Goal: Transaction & Acquisition: Book appointment/travel/reservation

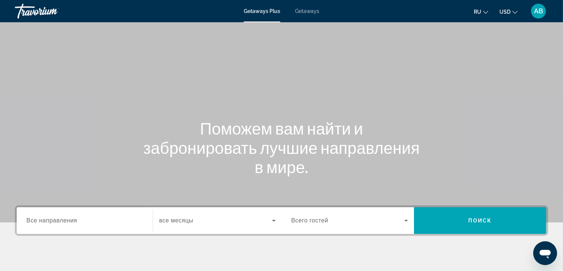
click at [514, 10] on icon "Change currency" at bounding box center [514, 12] width 5 height 5
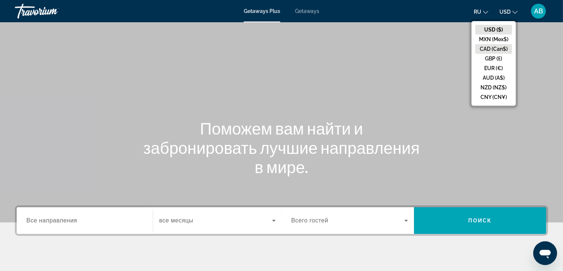
click at [490, 49] on button "CAD (Can$)" at bounding box center [493, 49] width 37 height 10
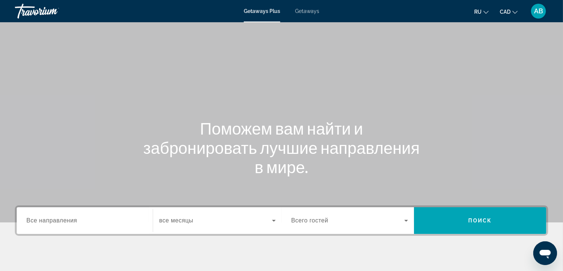
click at [83, 215] on div "Search widget" at bounding box center [84, 221] width 117 height 21
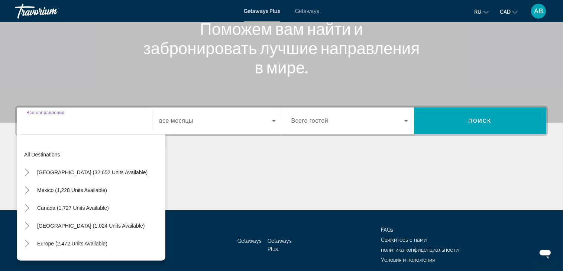
scroll to position [130, 0]
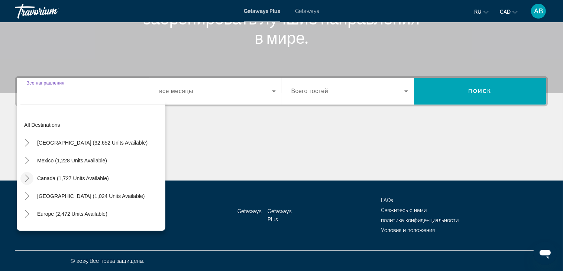
click at [25, 177] on icon "Toggle Canada (1,727 units available)" at bounding box center [26, 178] width 7 height 7
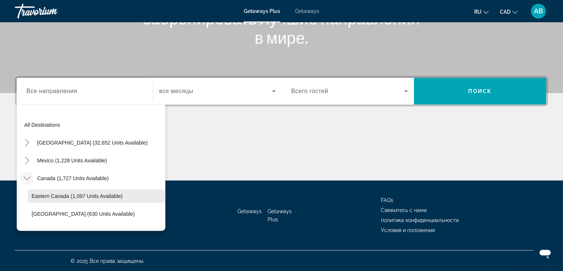
click at [60, 198] on span "Eastern Canada (1,097 units available)" at bounding box center [77, 196] width 91 height 6
type input "**********"
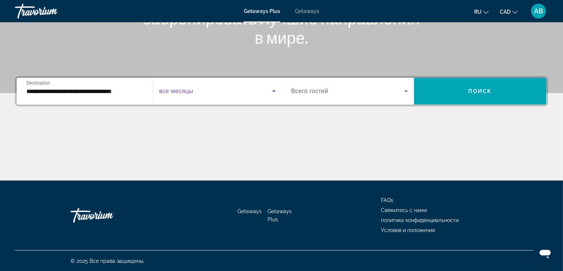
click at [258, 95] on span "Search widget" at bounding box center [215, 91] width 113 height 9
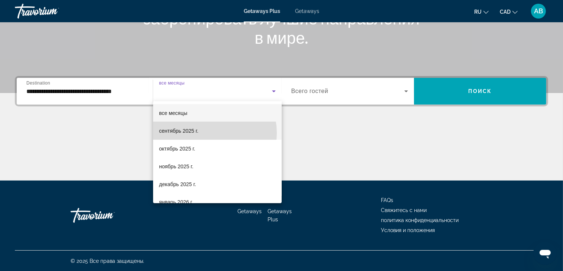
click at [211, 133] on mat-option "сентябрь 2025 г." at bounding box center [217, 131] width 128 height 18
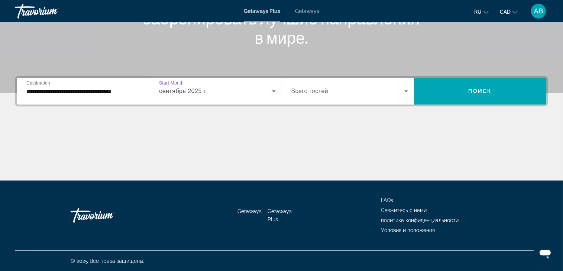
click at [363, 91] on span "Search widget" at bounding box center [347, 91] width 113 height 9
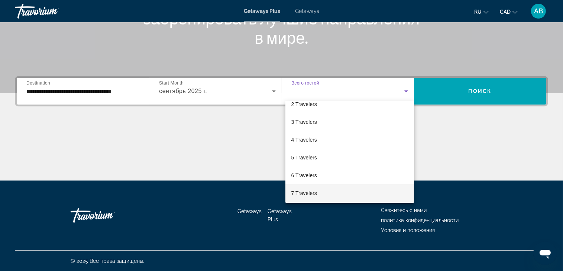
scroll to position [37, 0]
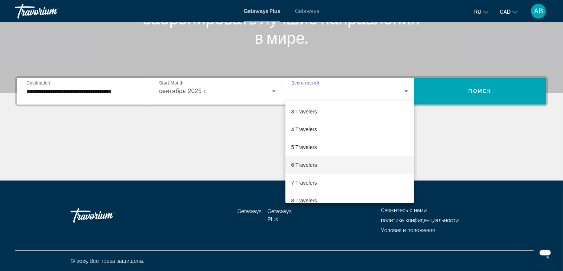
click at [320, 169] on mat-option "6 Travelers" at bounding box center [349, 165] width 128 height 18
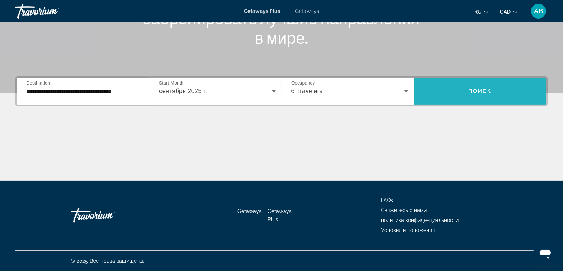
click at [457, 91] on span "Search widget" at bounding box center [480, 91] width 132 height 18
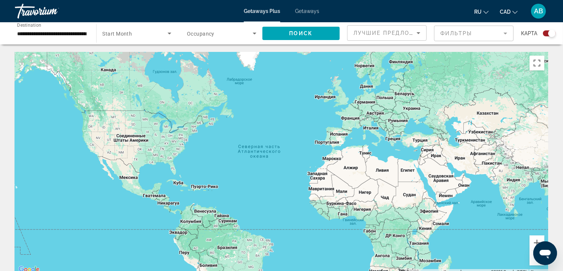
click at [244, 42] on div "Search widget" at bounding box center [221, 33] width 69 height 21
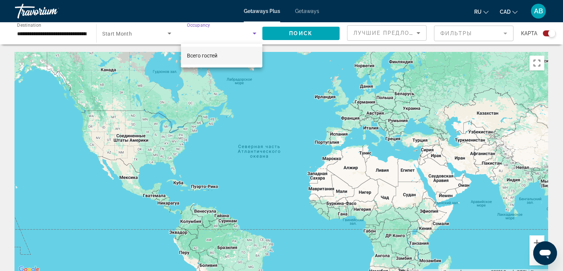
click at [208, 65] on div "Всего гостей" at bounding box center [221, 56] width 81 height 24
click at [217, 57] on span "Всего гостей" at bounding box center [202, 56] width 30 height 6
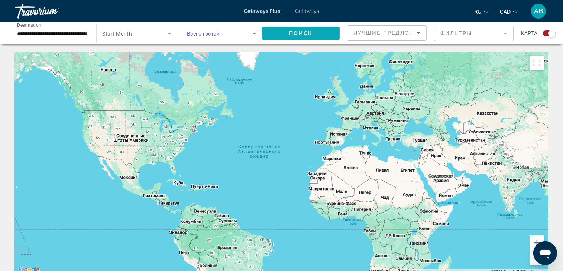
click at [305, 29] on span "Search widget" at bounding box center [301, 34] width 78 height 18
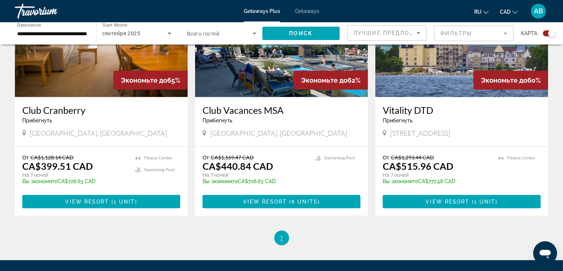
scroll to position [291, 0]
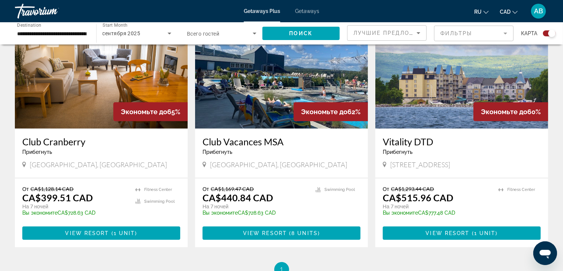
click at [309, 11] on span "Getaways" at bounding box center [307, 11] width 24 height 6
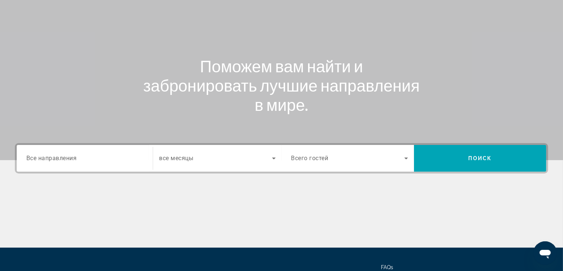
scroll to position [130, 0]
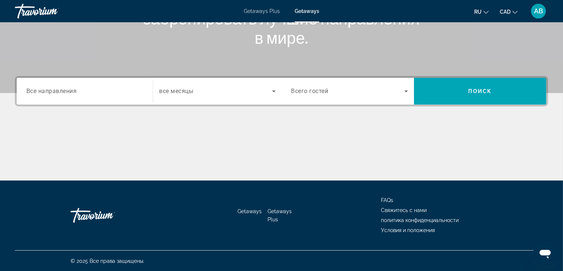
click at [25, 93] on div "Destination Все направления" at bounding box center [84, 91] width 128 height 21
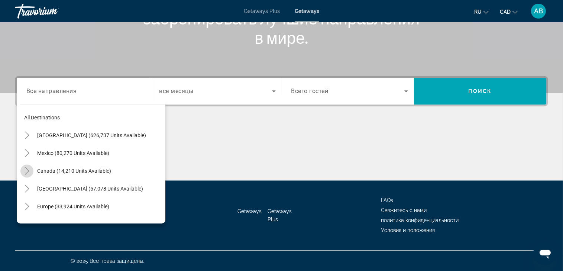
click at [27, 175] on mat-icon "Toggle Canada (14,210 units available)" at bounding box center [26, 171] width 13 height 13
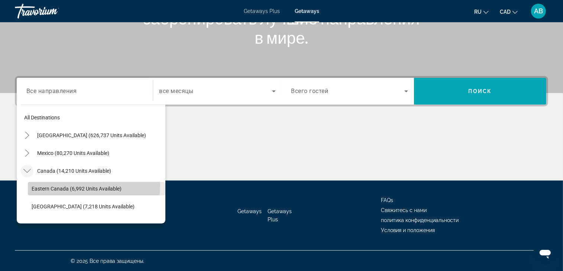
click at [37, 185] on span "Search widget" at bounding box center [96, 189] width 137 height 18
type input "**********"
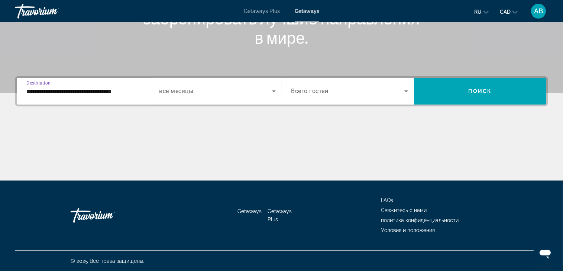
click at [201, 99] on div "Search widget" at bounding box center [217, 91] width 116 height 21
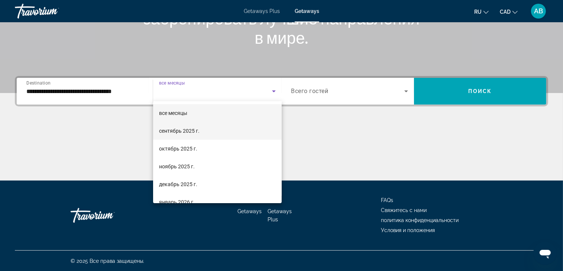
click at [183, 127] on span "сентябрь 2025 г." at bounding box center [179, 131] width 40 height 9
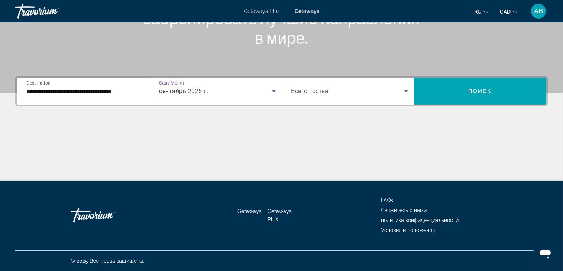
click at [369, 81] on div "Search widget" at bounding box center [349, 91] width 117 height 21
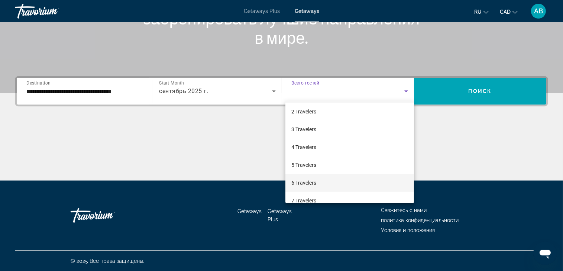
scroll to position [37, 0]
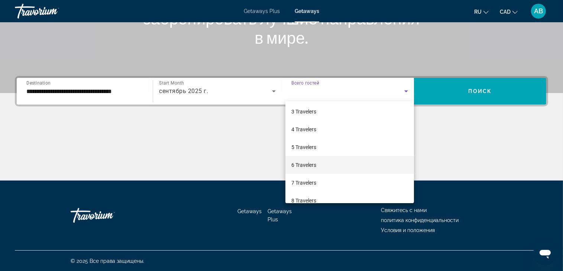
click at [316, 165] on span "6 Travelers" at bounding box center [303, 165] width 25 height 9
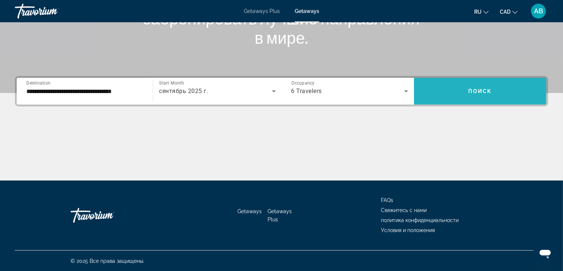
click at [478, 84] on span "Search widget" at bounding box center [480, 91] width 132 height 18
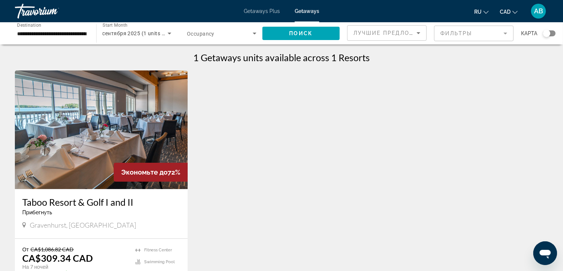
click at [138, 142] on img "Main content" at bounding box center [101, 130] width 173 height 119
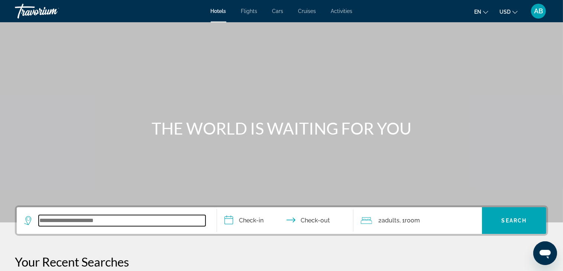
click at [52, 218] on input "Search widget" at bounding box center [122, 220] width 167 height 11
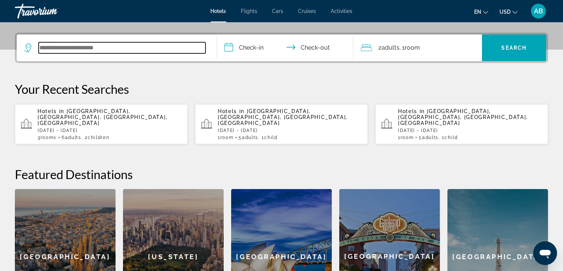
scroll to position [181, 0]
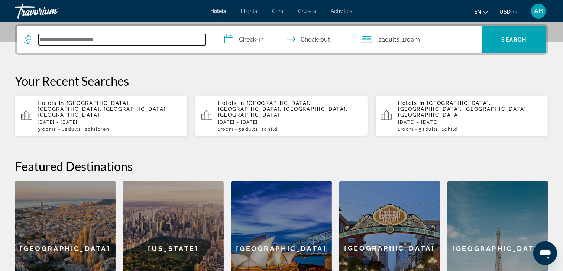
click at [50, 41] on input "Search widget" at bounding box center [122, 39] width 167 height 11
click at [42, 37] on input "Search widget" at bounding box center [122, 39] width 167 height 11
type input "*"
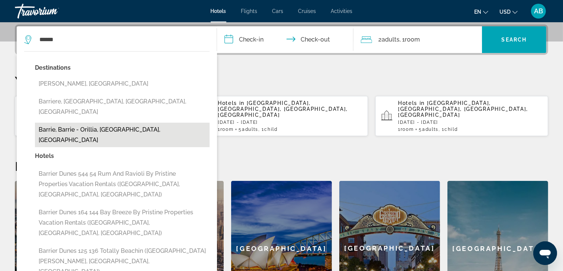
click at [80, 123] on button "Barrie, Barrie - Orillia, [GEOGRAPHIC_DATA], [GEOGRAPHIC_DATA]" at bounding box center [122, 135] width 175 height 25
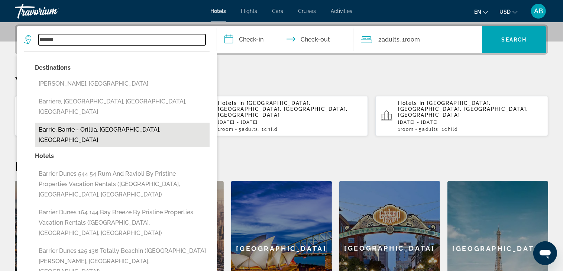
type input "**********"
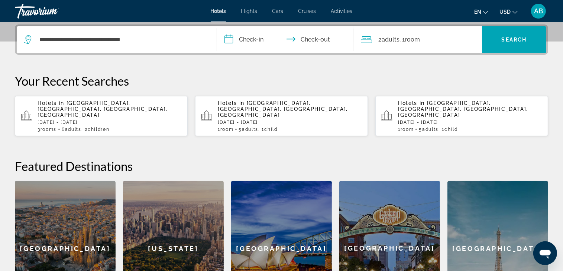
click at [258, 40] on input "**********" at bounding box center [286, 40] width 139 height 29
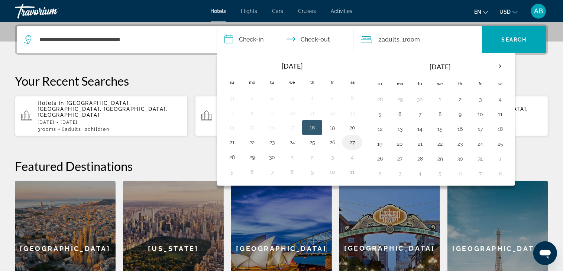
click at [348, 140] on button "27" at bounding box center [352, 142] width 12 height 10
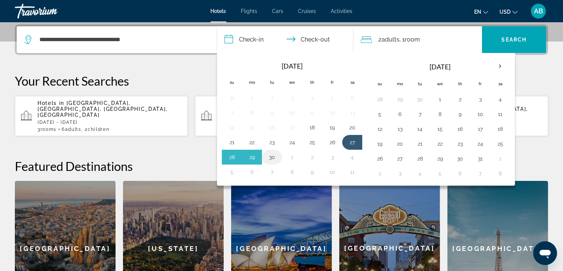
click at [269, 156] on button "30" at bounding box center [272, 157] width 12 height 10
type input "**********"
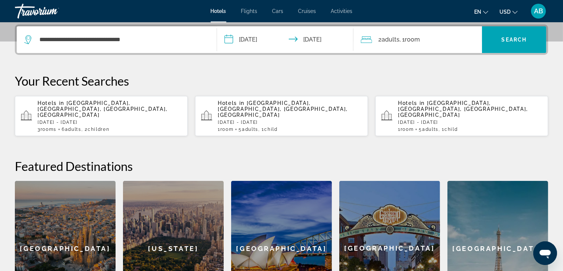
click at [456, 43] on div "2 Adult Adults , 1 Room rooms" at bounding box center [421, 40] width 121 height 10
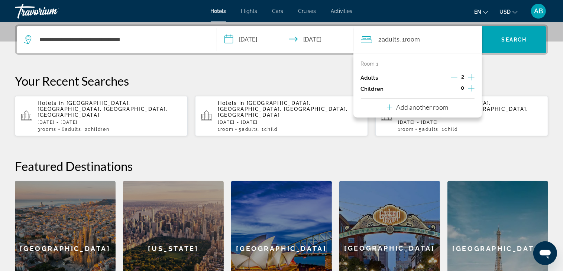
click at [467, 90] on div "0" at bounding box center [462, 89] width 24 height 11
click at [469, 89] on icon "Increment children" at bounding box center [470, 88] width 7 height 9
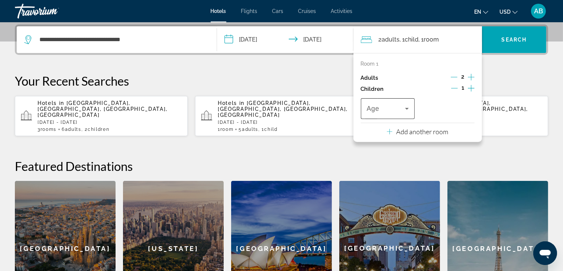
click at [405, 111] on icon "Travelers: 2 adults, 1 child" at bounding box center [406, 108] width 9 height 9
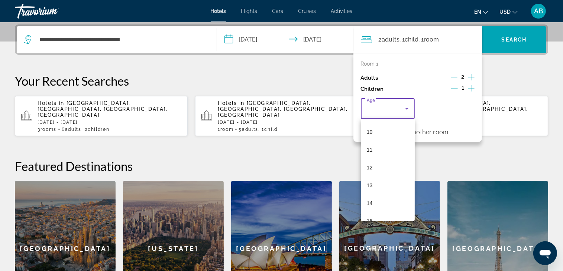
scroll to position [186, 0]
click at [380, 139] on mat-option "11" at bounding box center [388, 142] width 54 height 18
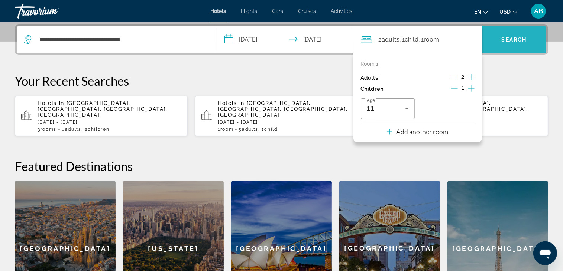
click at [516, 39] on span "Search" at bounding box center [513, 40] width 25 height 6
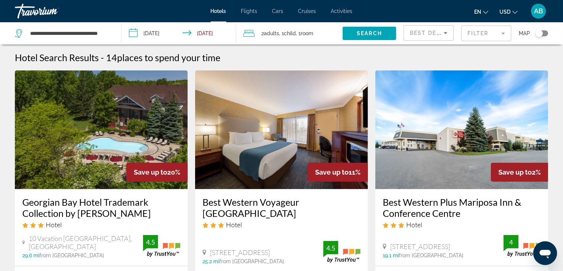
click at [516, 13] on icon "Change currency" at bounding box center [514, 12] width 5 height 5
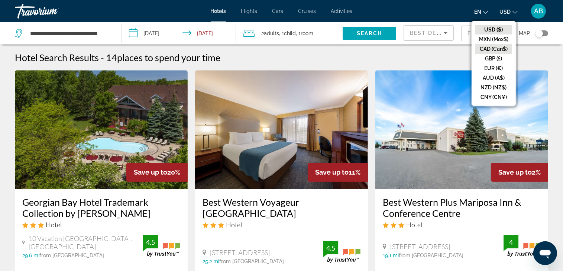
click at [488, 50] on button "CAD (Can$)" at bounding box center [493, 49] width 37 height 10
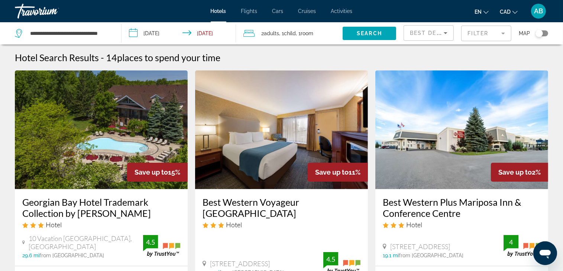
click at [115, 35] on app-destination-search "**********" at bounding box center [60, 33] width 121 height 22
click at [104, 35] on input "**********" at bounding box center [69, 33] width 81 height 11
click at [104, 34] on input "**********" at bounding box center [69, 33] width 81 height 11
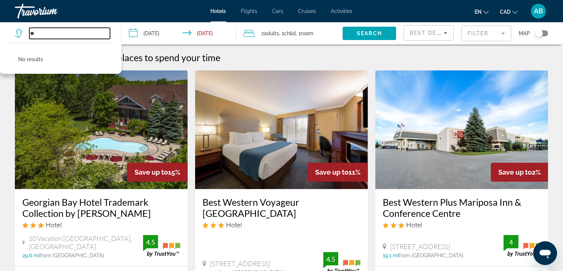
type input "*"
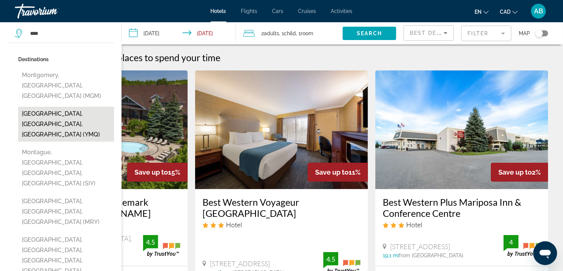
click at [52, 107] on button "[GEOGRAPHIC_DATA], [GEOGRAPHIC_DATA], [GEOGRAPHIC_DATA] (YMQ)" at bounding box center [66, 124] width 96 height 35
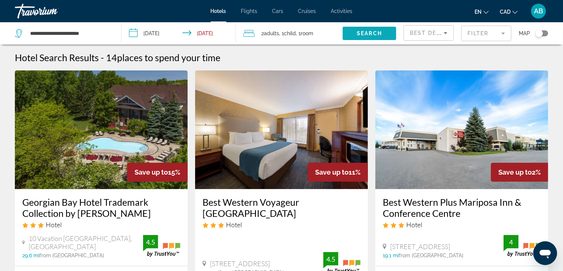
click at [373, 34] on span "Search" at bounding box center [368, 33] width 25 height 6
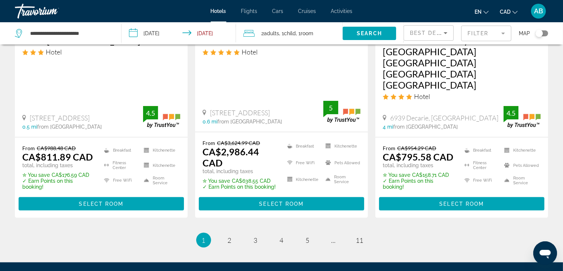
scroll to position [1061, 0]
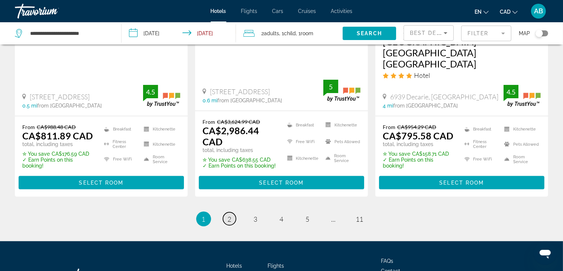
click at [227, 213] on link "page 2" at bounding box center [229, 219] width 13 height 13
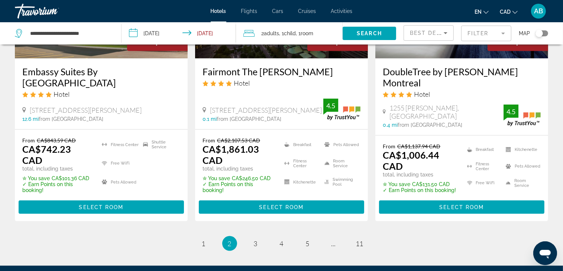
scroll to position [1003, 0]
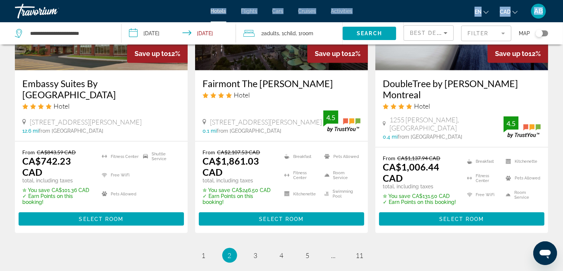
drag, startPoint x: 105, startPoint y: 22, endPoint x: 104, endPoint y: 17, distance: 5.7
click at [100, 30] on input "**********" at bounding box center [69, 33] width 81 height 11
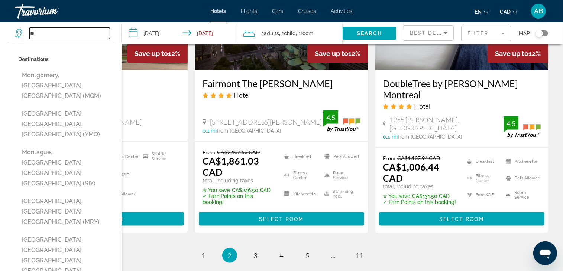
type input "*"
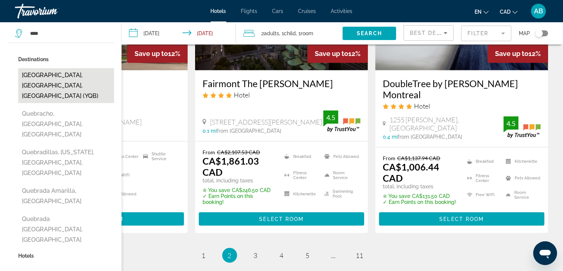
click at [55, 79] on button "[GEOGRAPHIC_DATA], [GEOGRAPHIC_DATA], [GEOGRAPHIC_DATA] (YQB)" at bounding box center [66, 85] width 96 height 35
type input "**********"
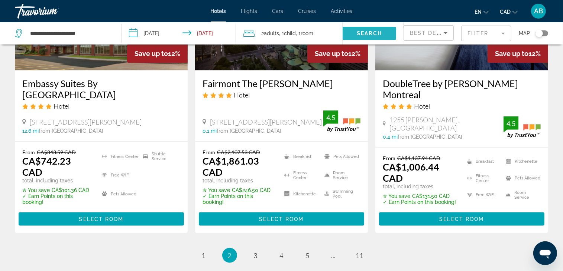
click at [355, 31] on span "Search widget" at bounding box center [368, 34] width 53 height 18
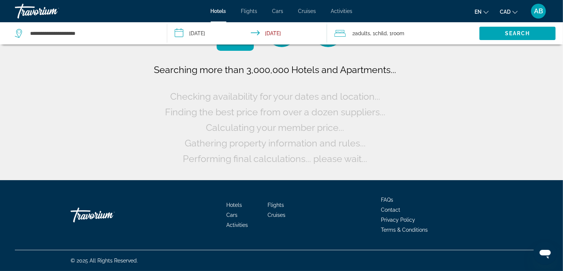
scroll to position [0, 0]
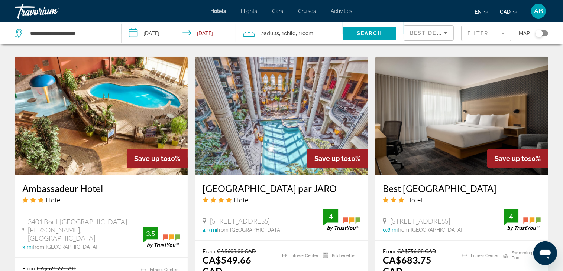
scroll to position [965, 0]
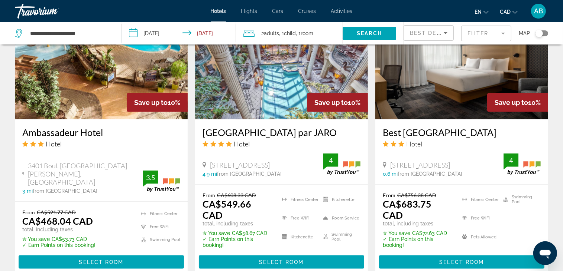
click at [189, 32] on input "**********" at bounding box center [179, 34] width 117 height 25
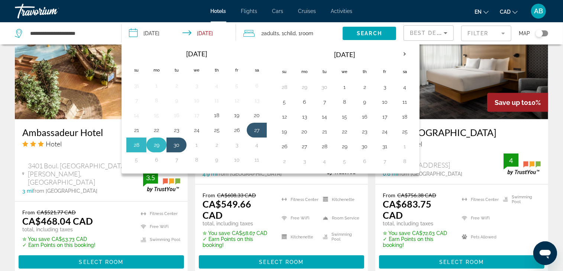
click at [160, 145] on button "29" at bounding box center [156, 145] width 12 height 10
click at [259, 128] on button "27" at bounding box center [257, 130] width 12 height 10
type input "**********"
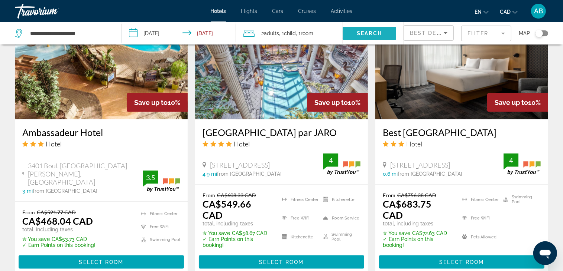
click at [351, 33] on span "Search widget" at bounding box center [368, 34] width 53 height 18
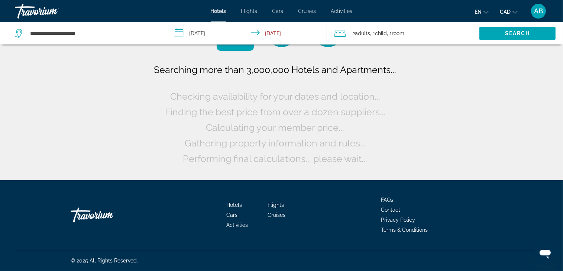
scroll to position [0, 0]
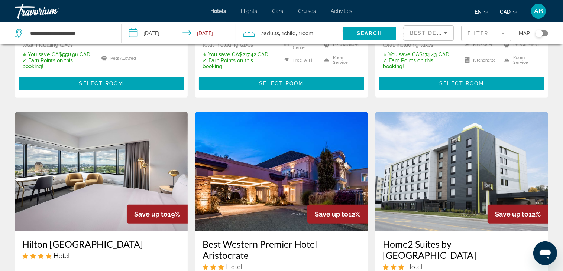
scroll to position [181, 0]
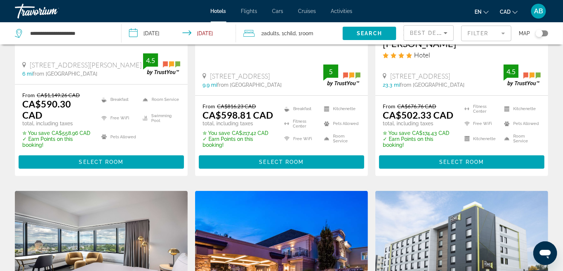
click at [99, 26] on div "**********" at bounding box center [64, 33] width 99 height 22
click at [98, 35] on input "**********" at bounding box center [69, 33] width 81 height 11
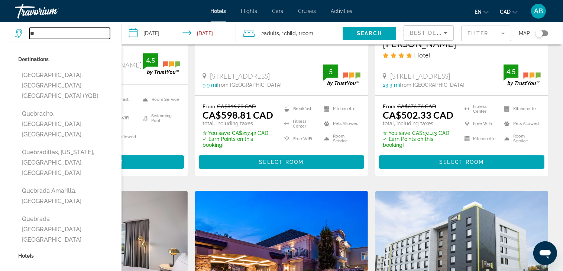
type input "*"
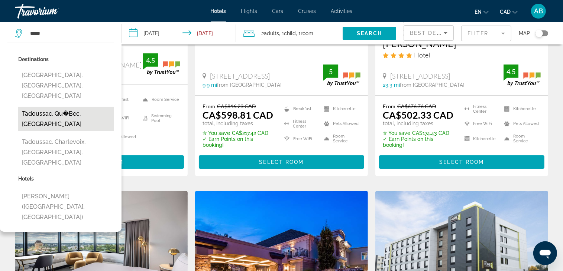
click at [79, 107] on button "Tadoussac, Qu�Bec, [GEOGRAPHIC_DATA]" at bounding box center [66, 119] width 96 height 25
type input "**********"
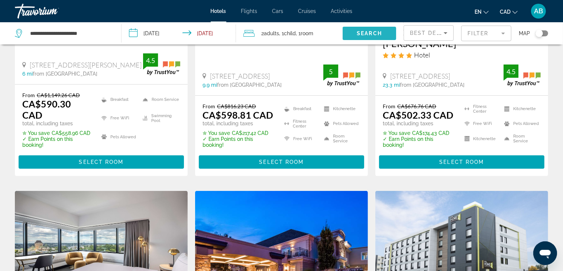
click at [366, 33] on span "Search" at bounding box center [368, 33] width 25 height 6
